Goal: Task Accomplishment & Management: Manage account settings

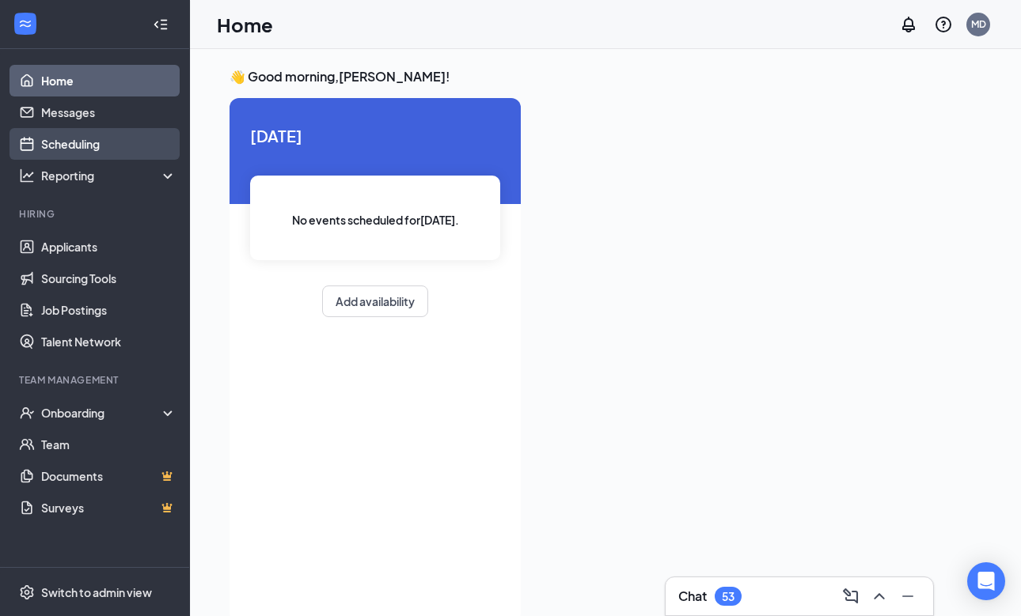
click at [76, 146] on link "Scheduling" at bounding box center [108, 144] width 135 height 32
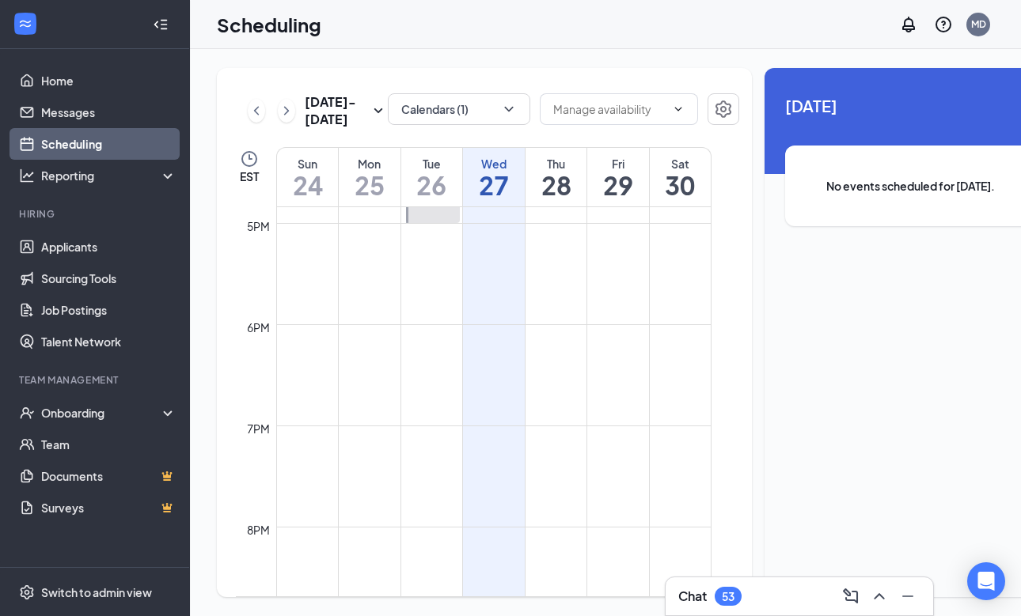
scroll to position [1449, 0]
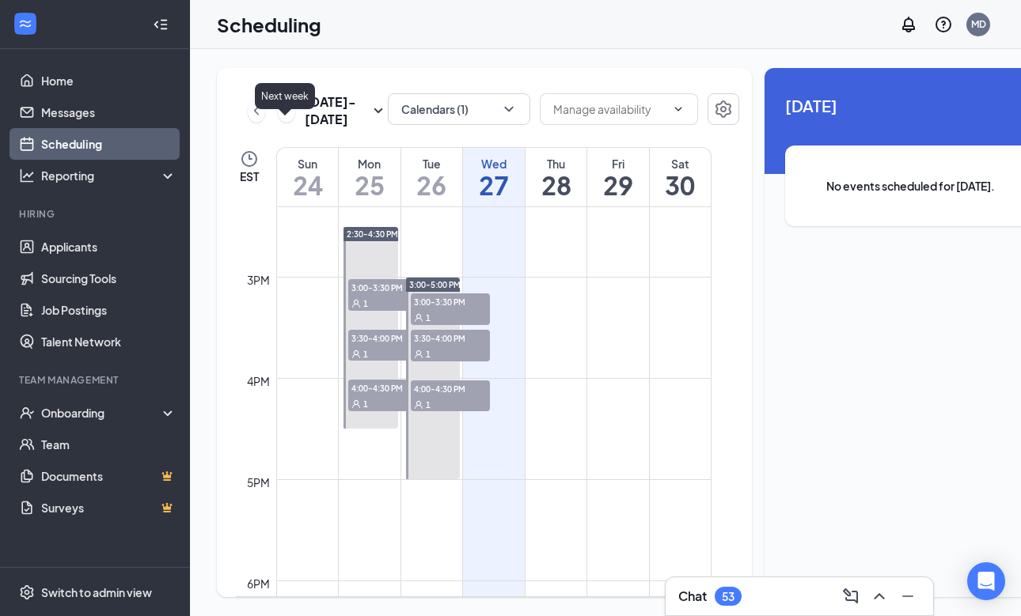
click at [288, 120] on icon "ChevronRight" at bounding box center [286, 110] width 16 height 19
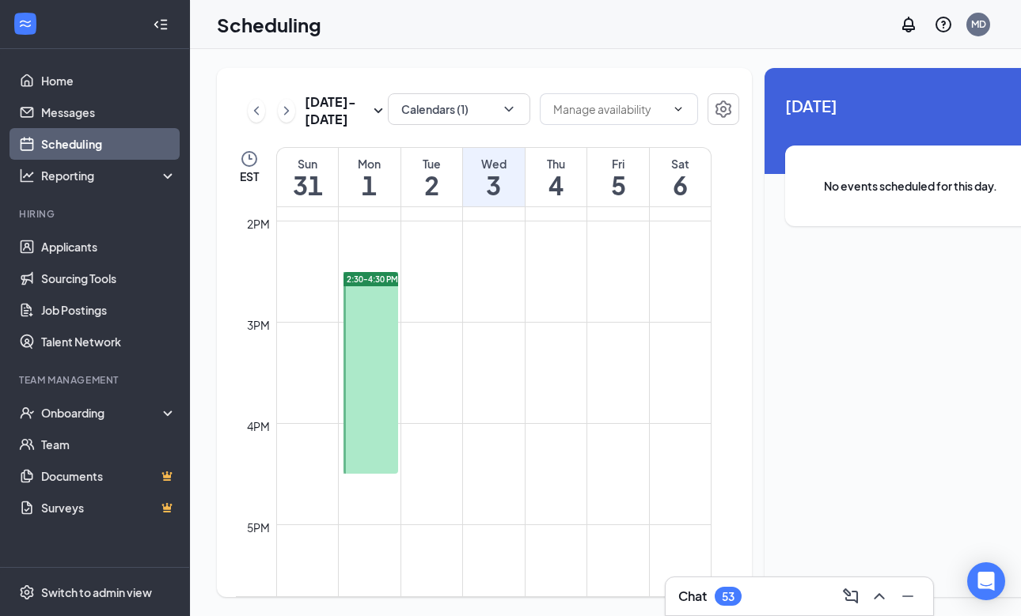
scroll to position [1412, 0]
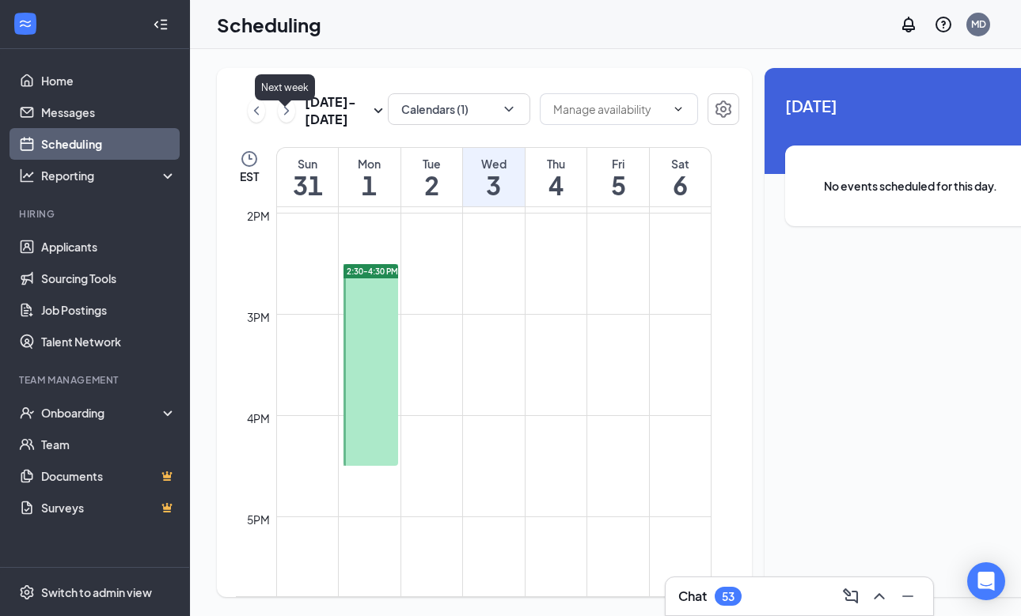
click at [286, 120] on icon "ChevronRight" at bounding box center [286, 110] width 16 height 19
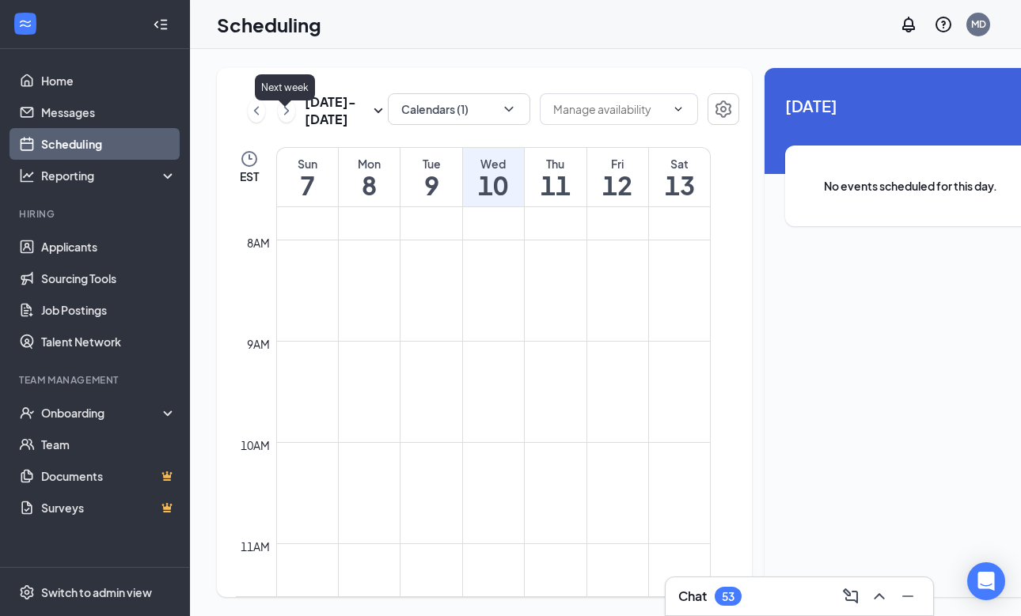
click at [286, 120] on icon "ChevronRight" at bounding box center [286, 110] width 16 height 19
click at [734, 590] on div "53" at bounding box center [728, 596] width 13 height 13
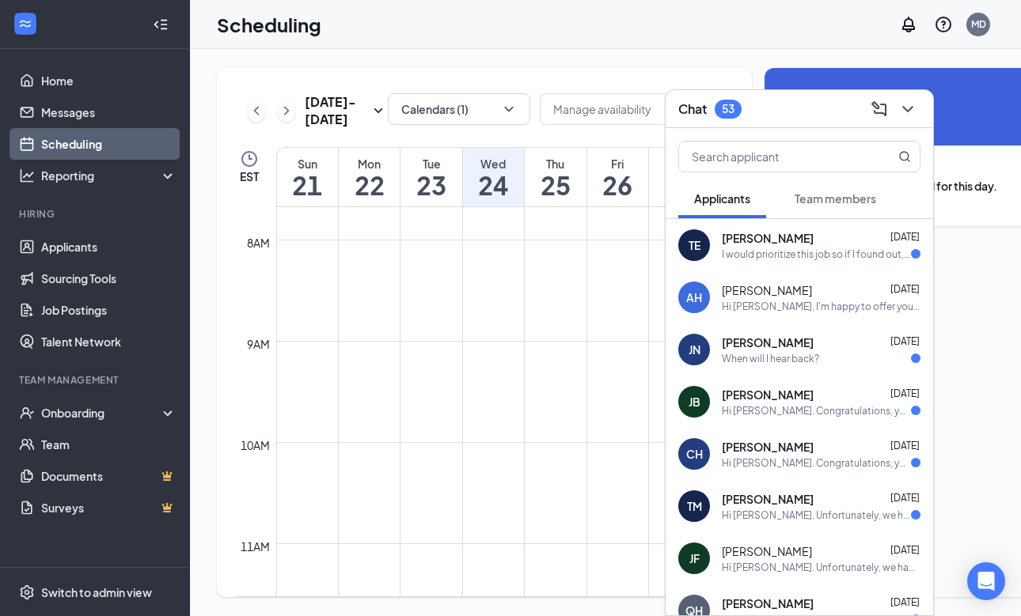
click at [847, 210] on button "Team members" at bounding box center [834, 199] width 113 height 40
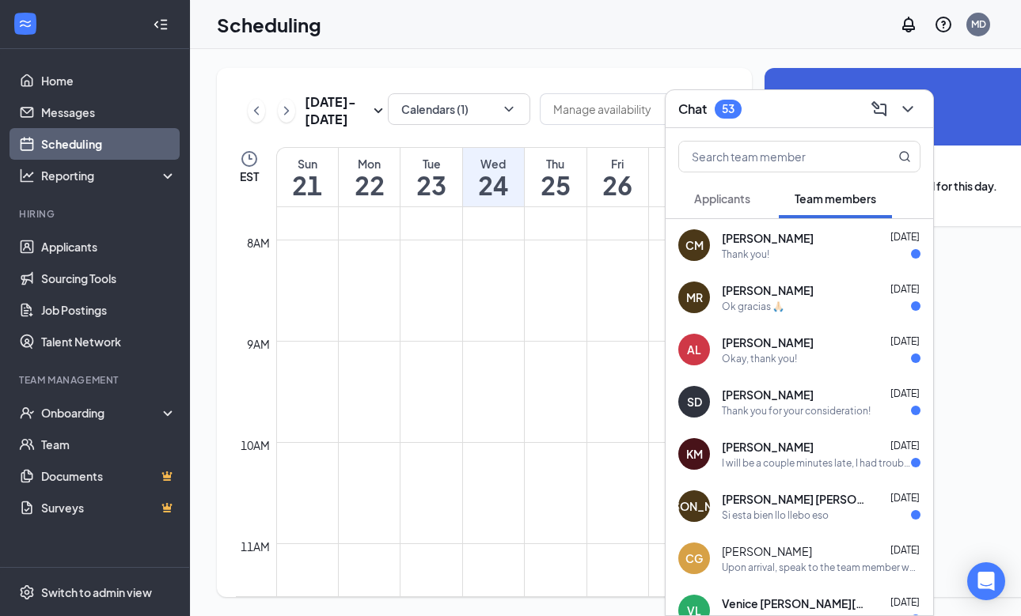
click at [733, 199] on span "Applicants" at bounding box center [722, 198] width 56 height 14
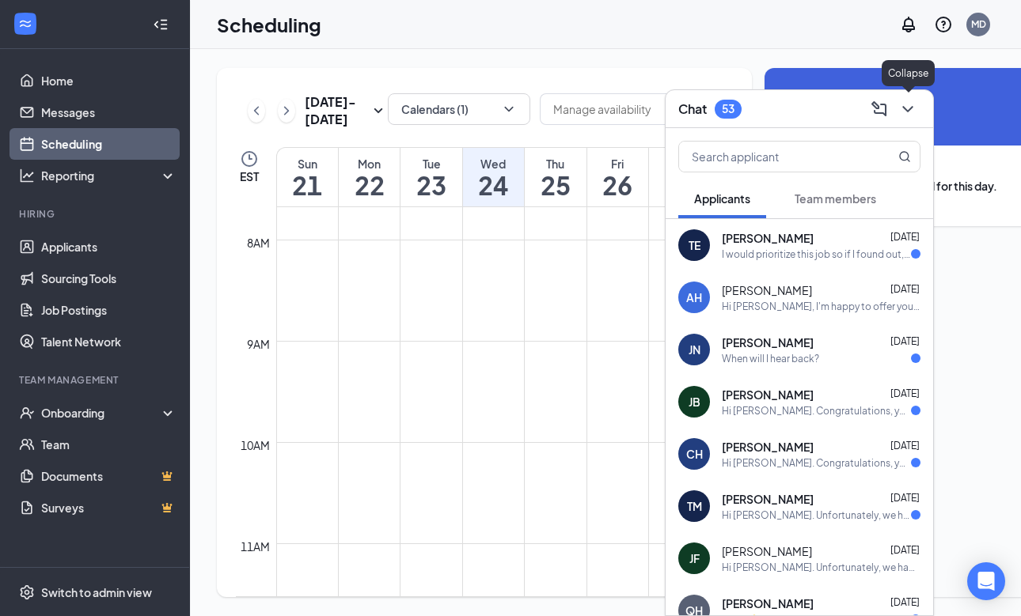
click at [910, 109] on icon "ChevronDown" at bounding box center [907, 109] width 10 height 6
